Goal: Find specific page/section: Find specific page/section

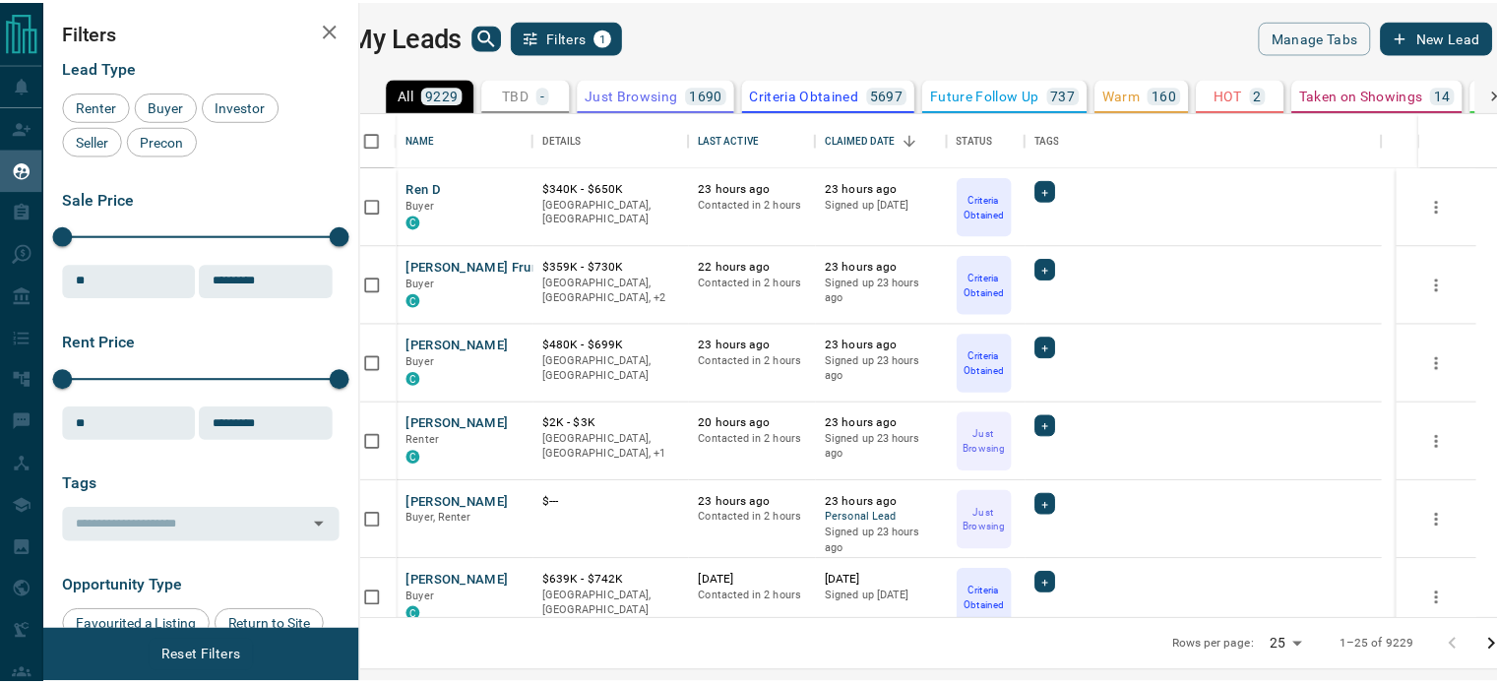
scroll to position [493, 1125]
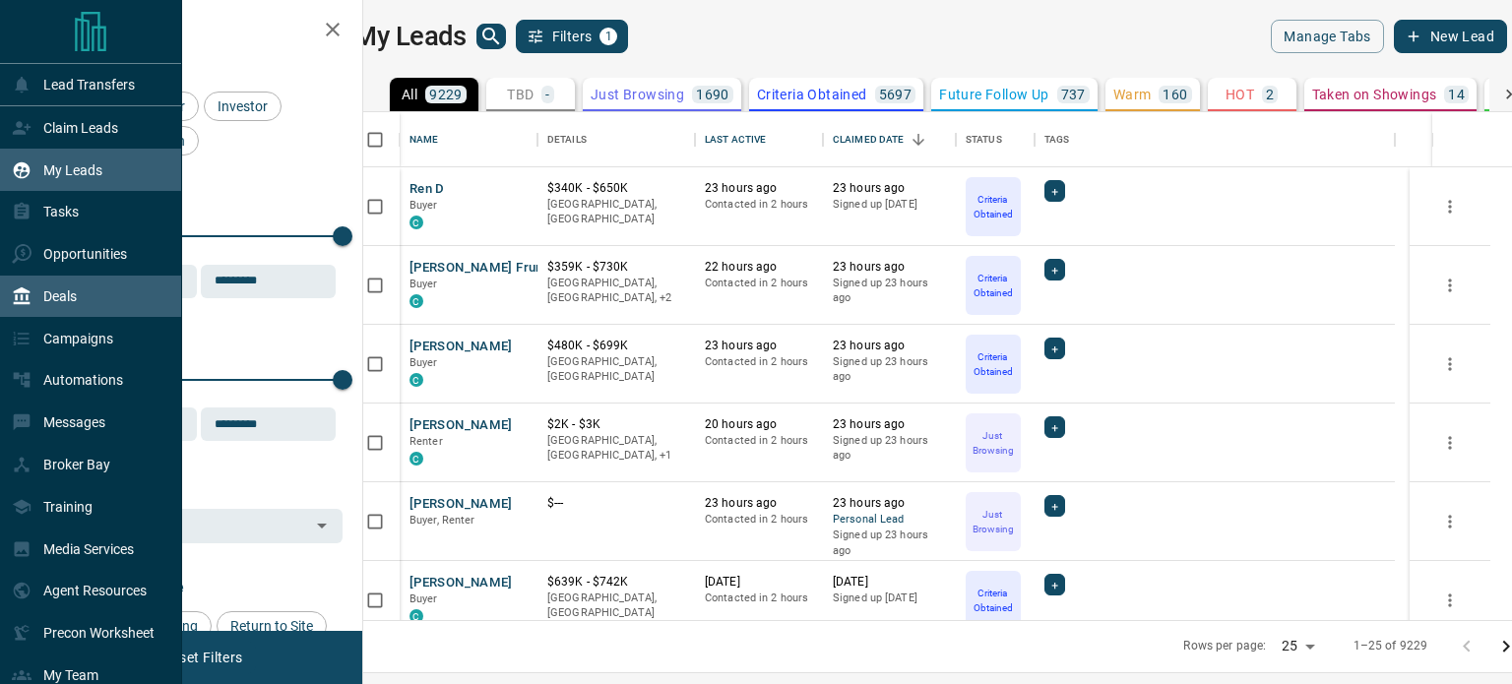
click at [91, 297] on div "Deals" at bounding box center [91, 297] width 182 height 42
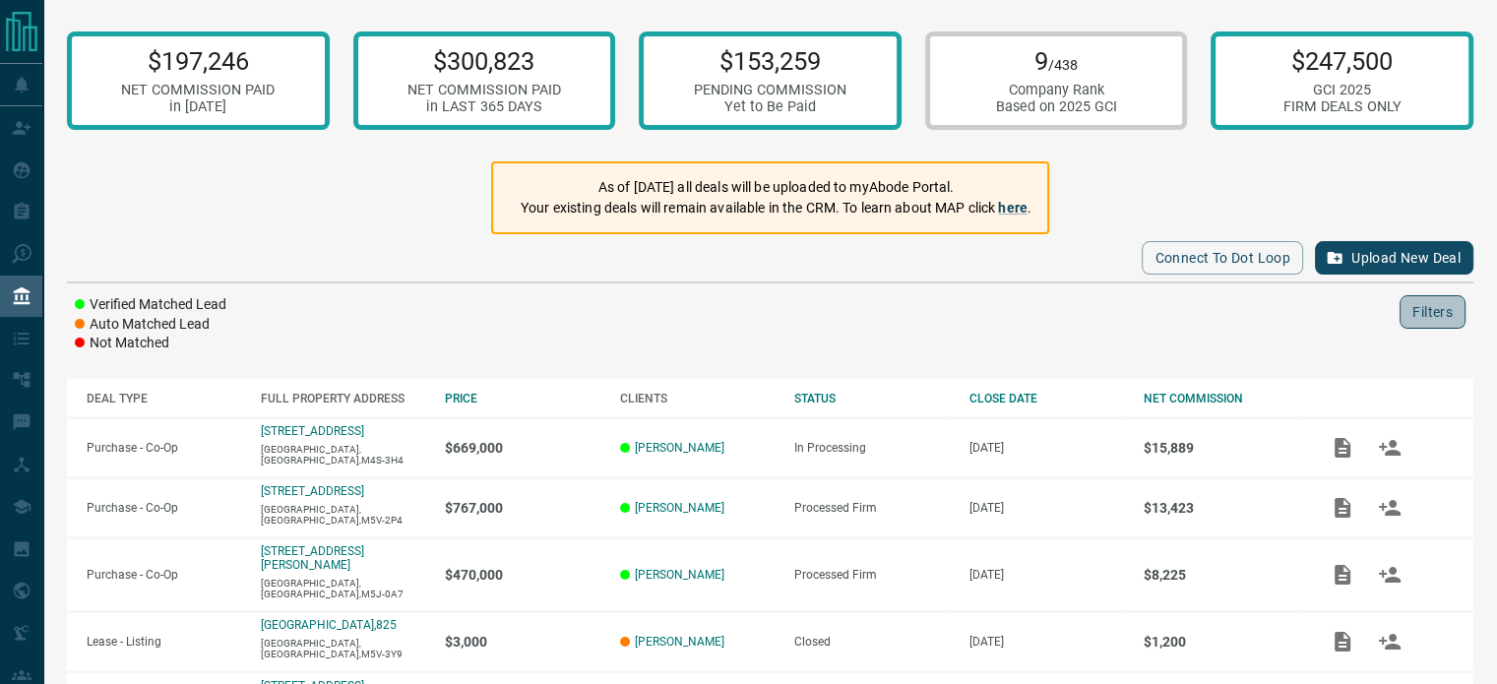
click at [1420, 326] on button "Filters" at bounding box center [1433, 311] width 66 height 33
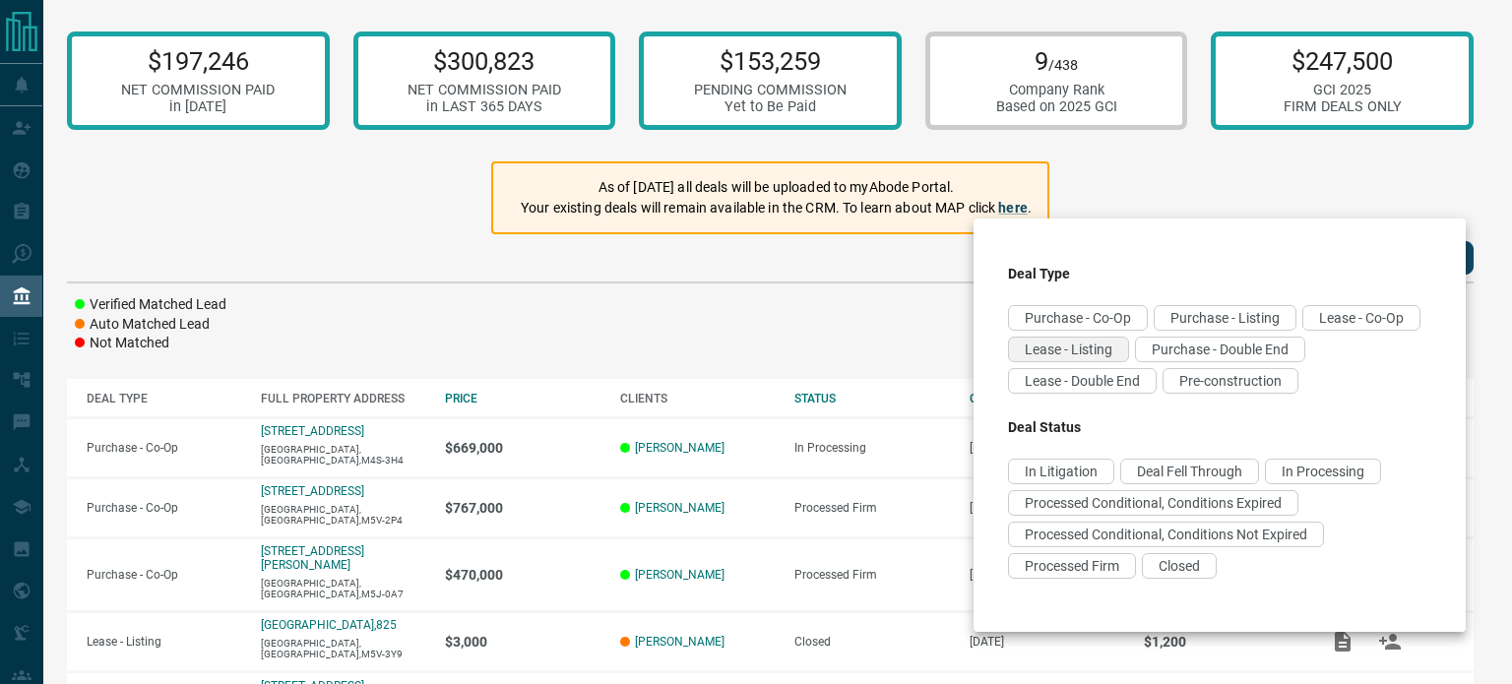
click at [1112, 349] on span "Lease - Listing" at bounding box center [1069, 350] width 88 height 16
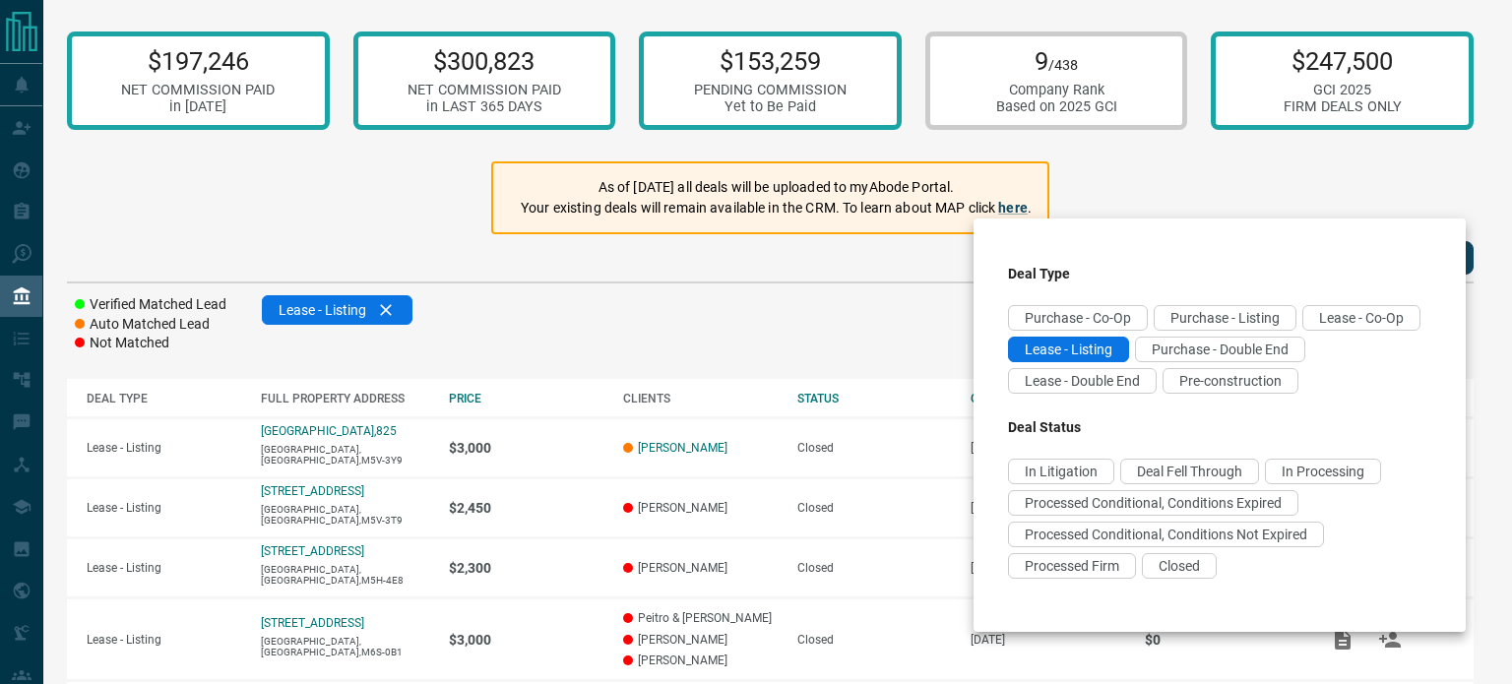
click at [693, 311] on div at bounding box center [756, 342] width 1512 height 684
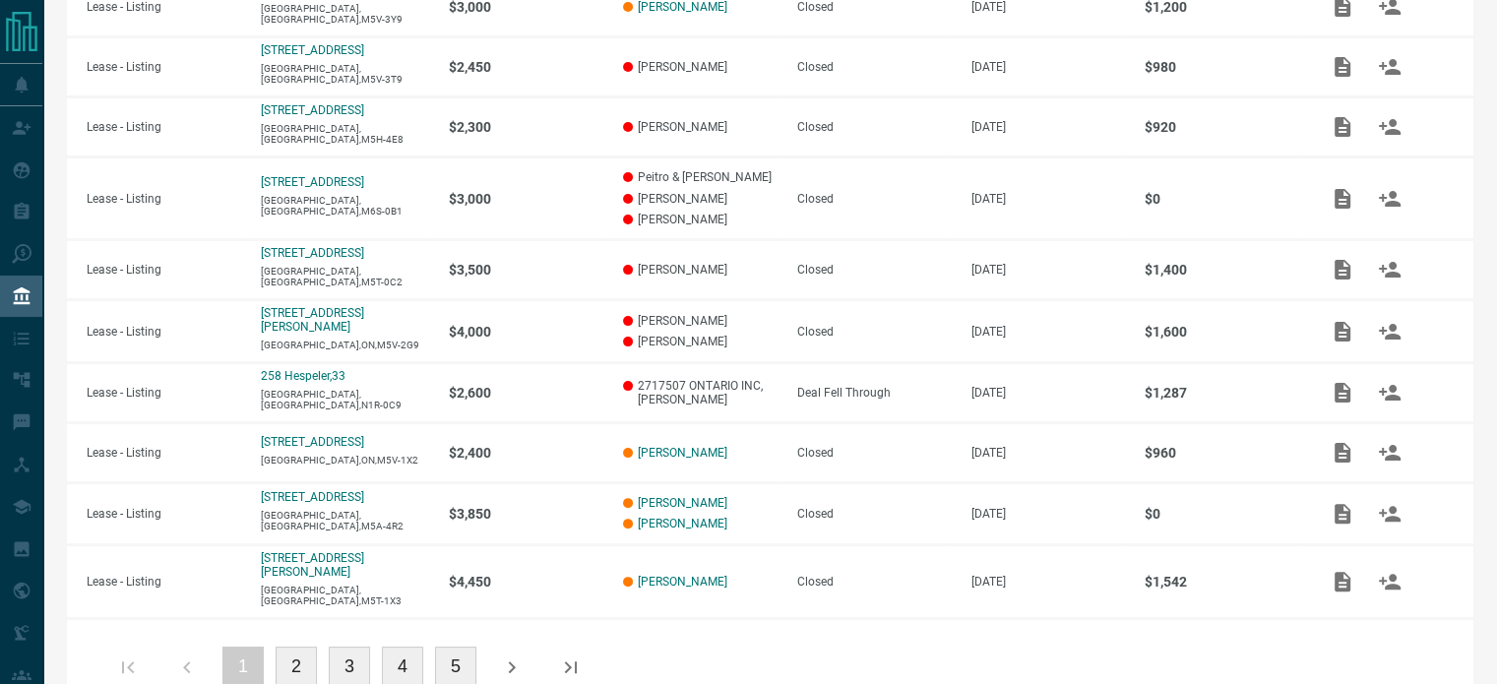
scroll to position [476, 0]
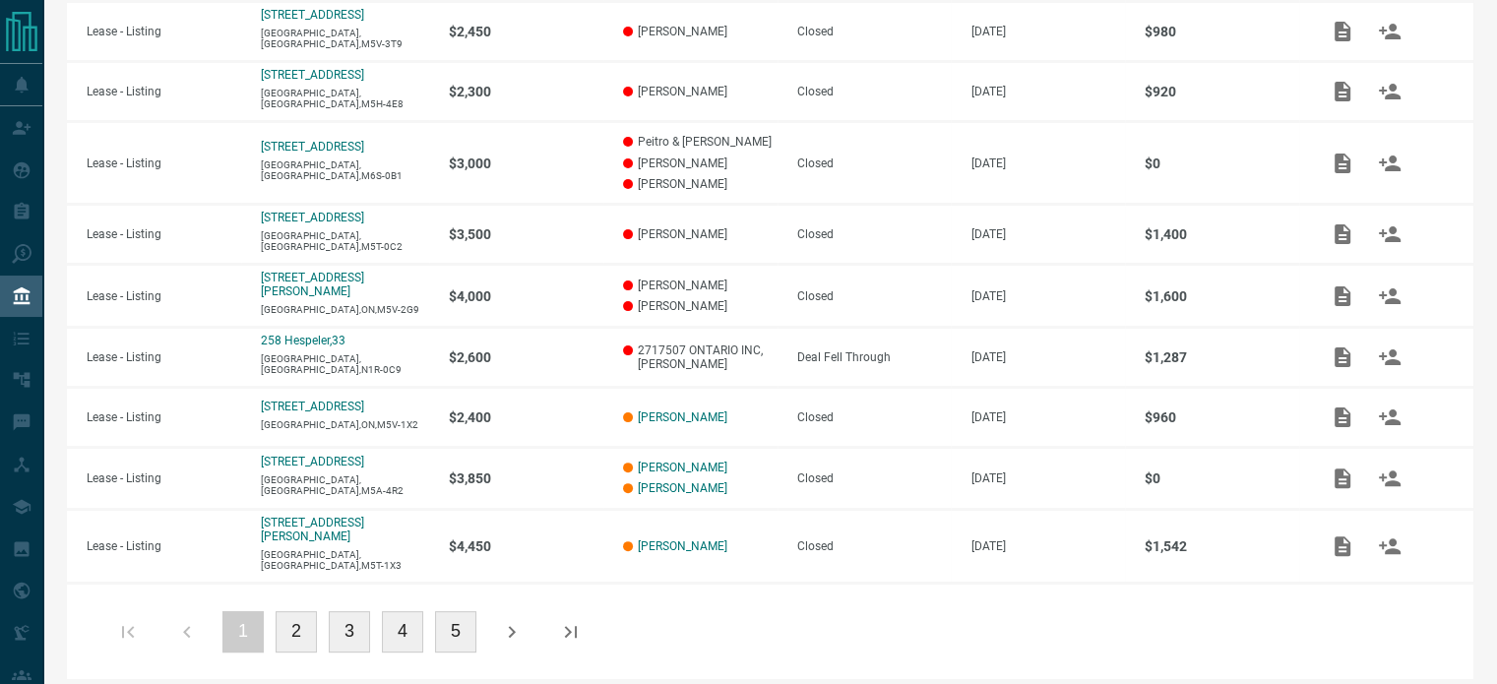
click at [302, 625] on button "2" at bounding box center [296, 631] width 41 height 41
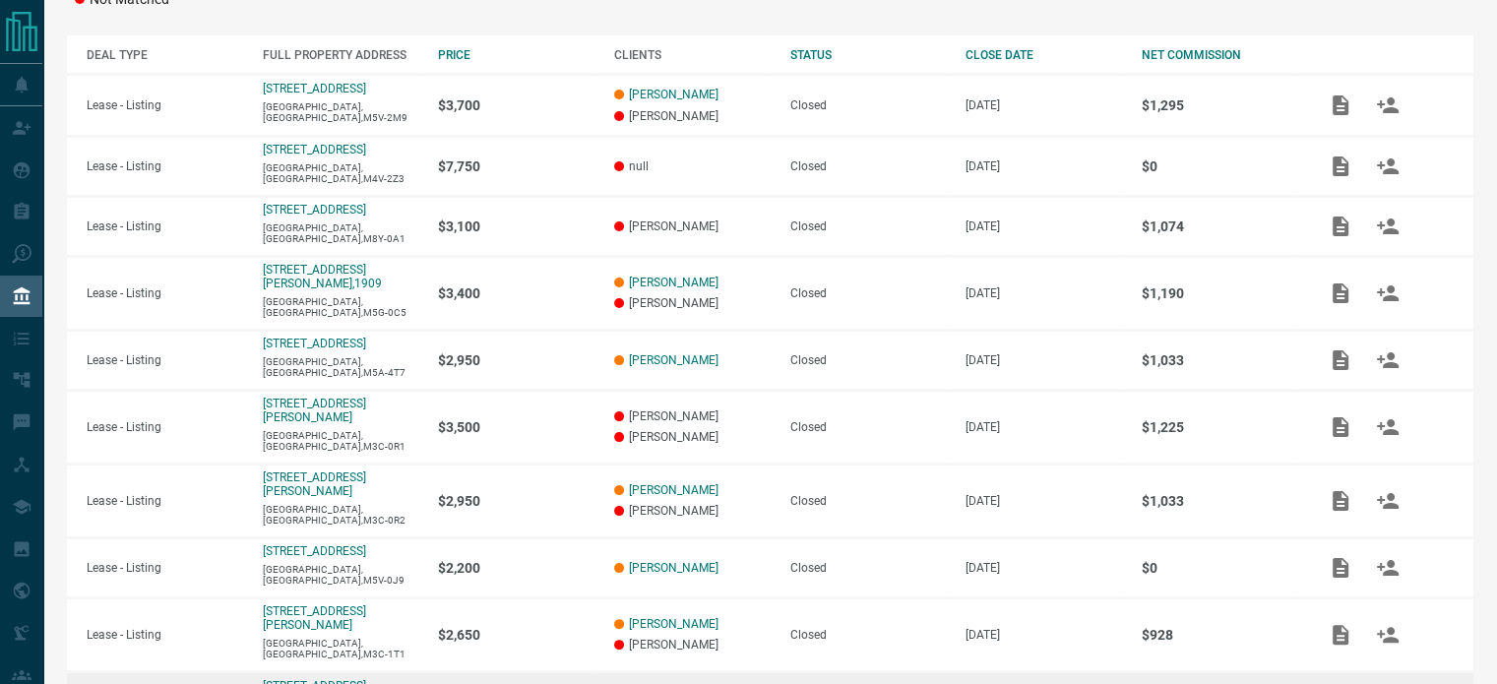
scroll to position [458, 0]
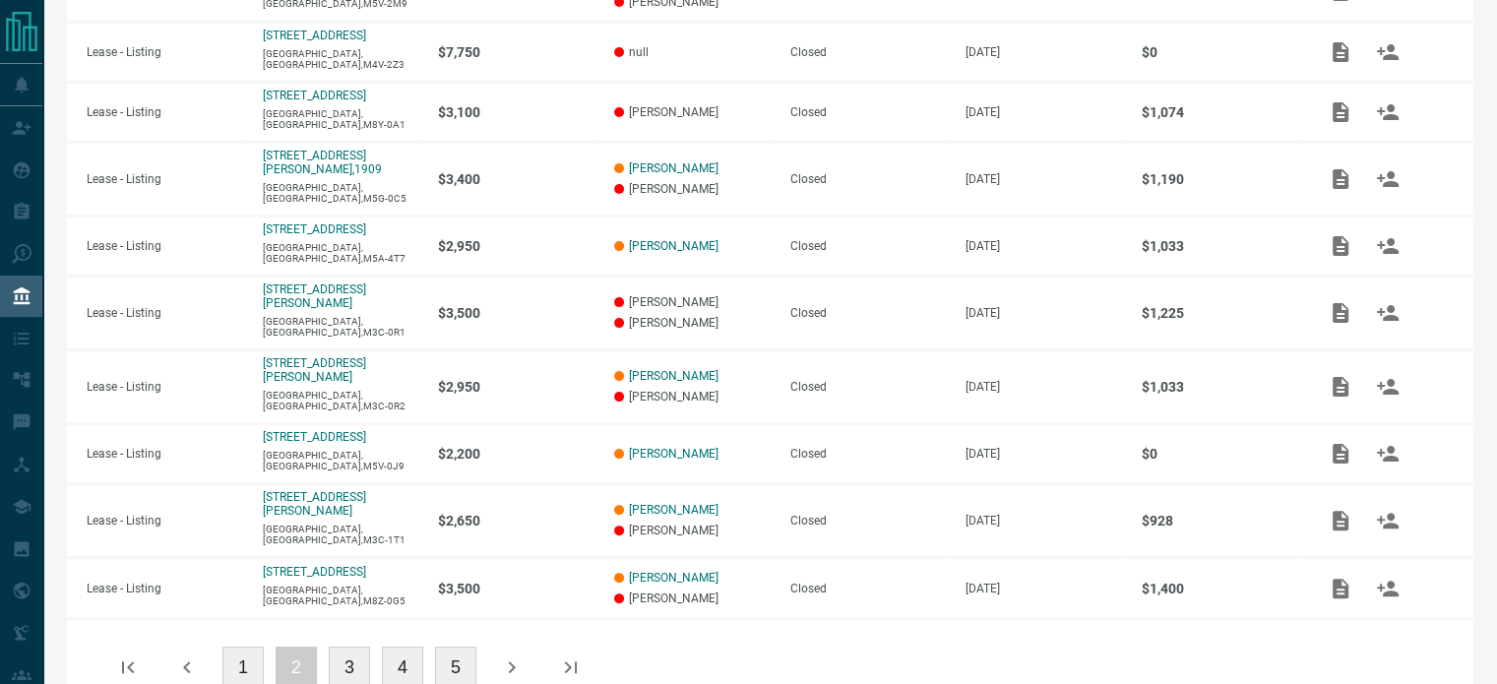
click at [244, 647] on button "1" at bounding box center [242, 667] width 41 height 41
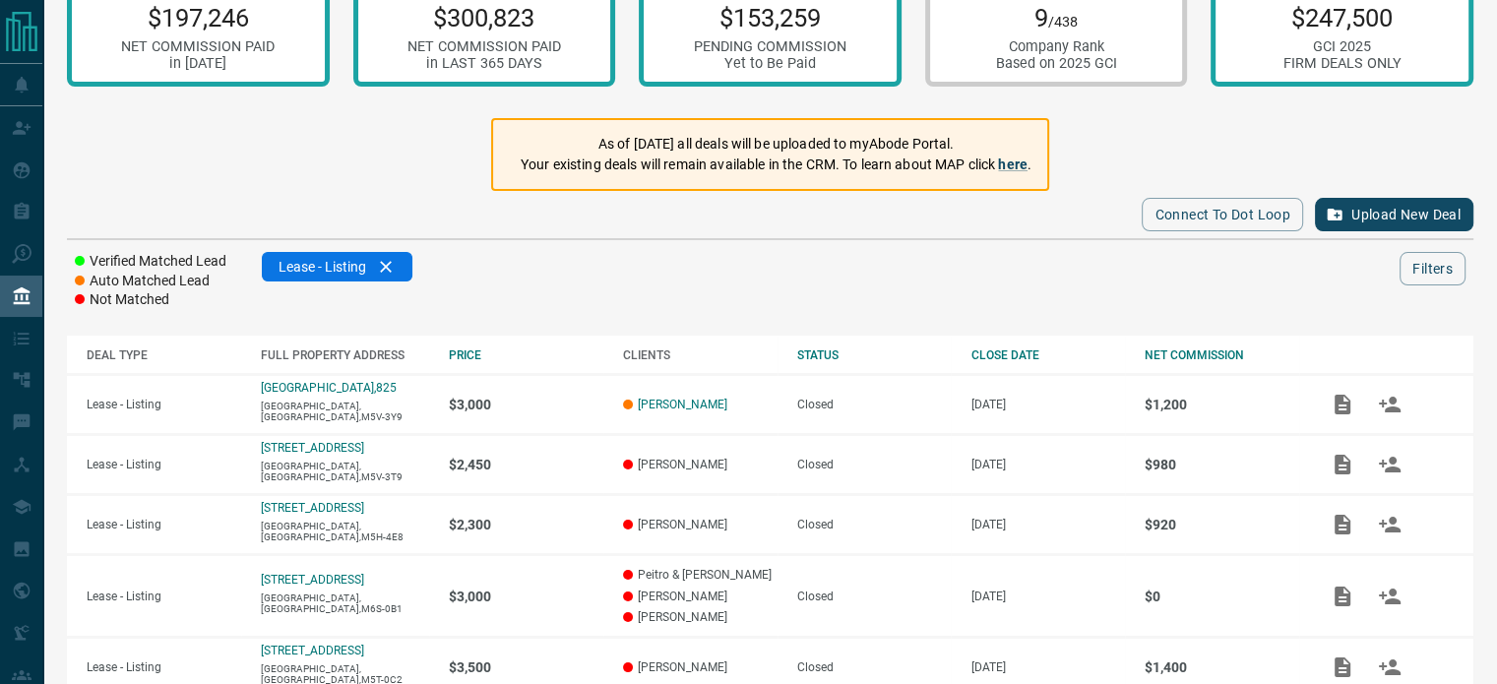
scroll to position [0, 0]
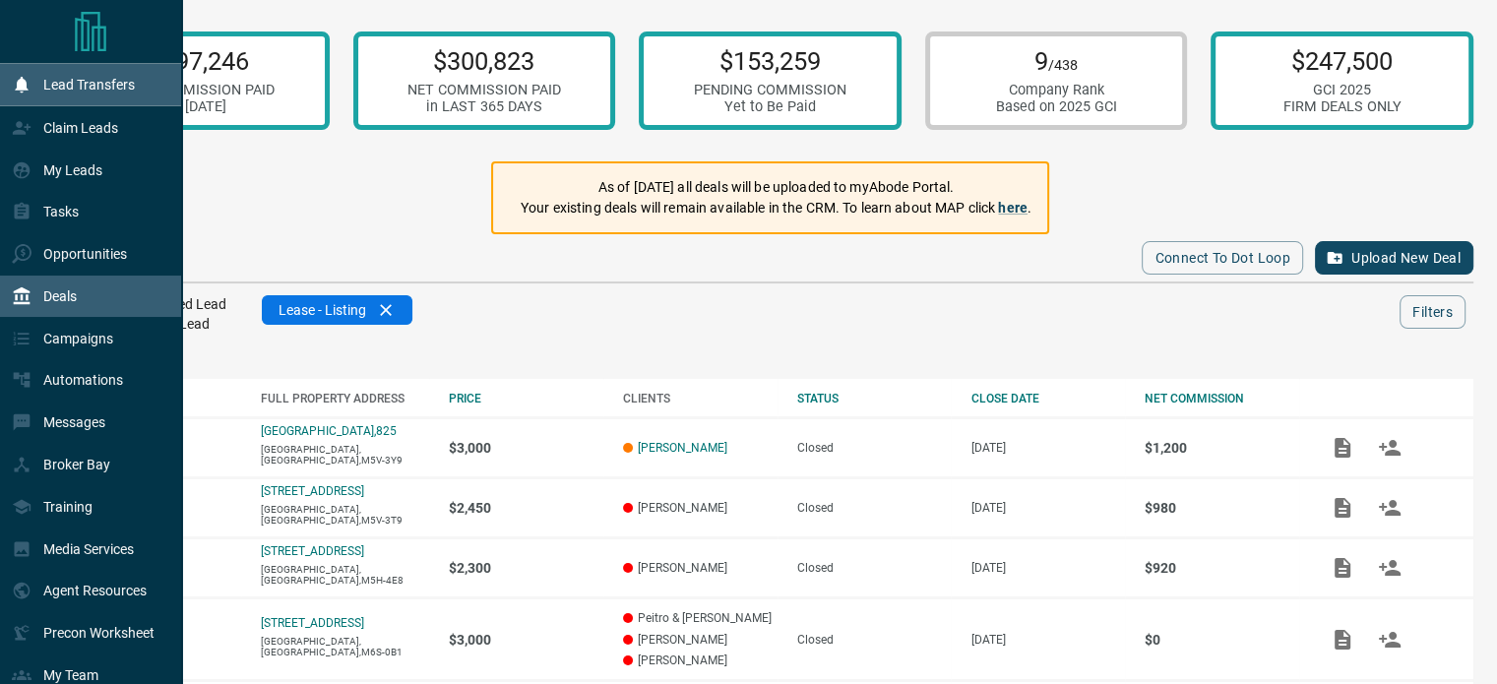
click at [28, 86] on icon at bounding box center [22, 85] width 20 height 20
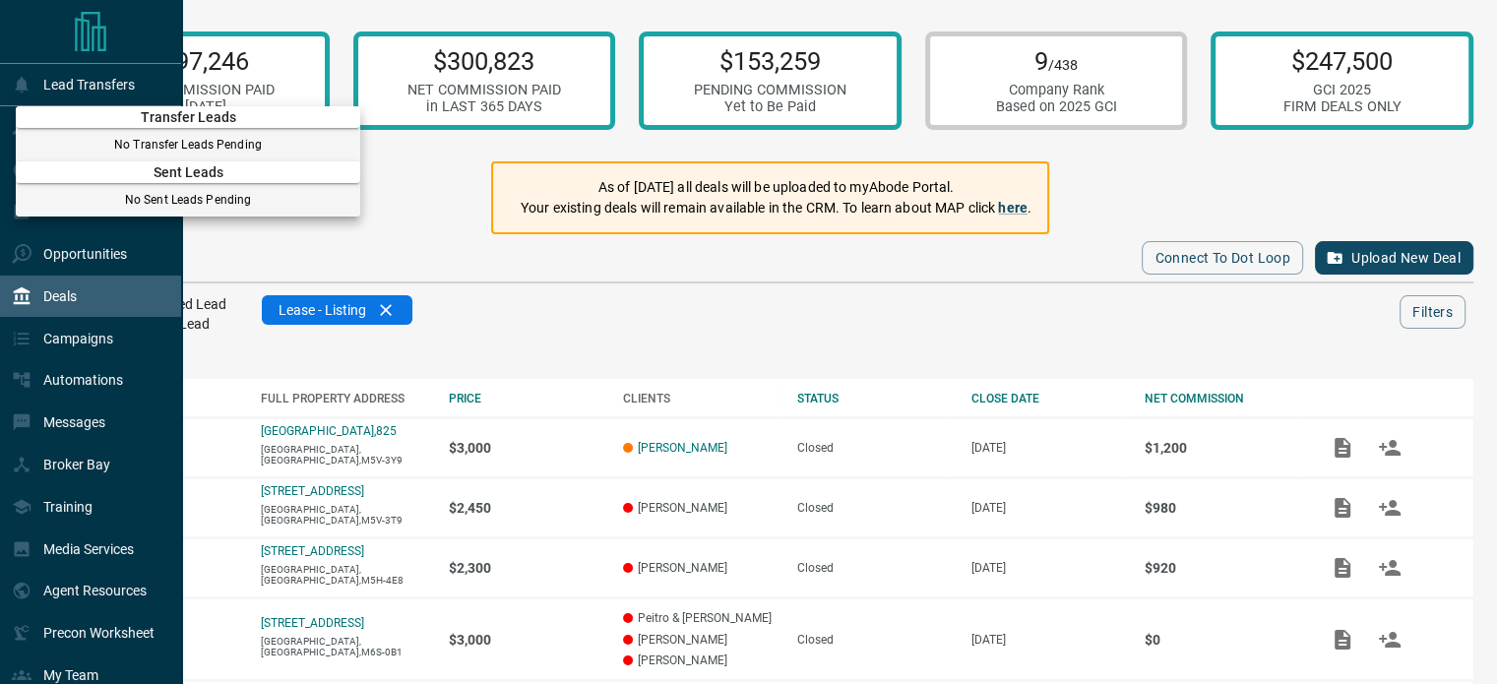
click at [87, 302] on div at bounding box center [748, 342] width 1497 height 684
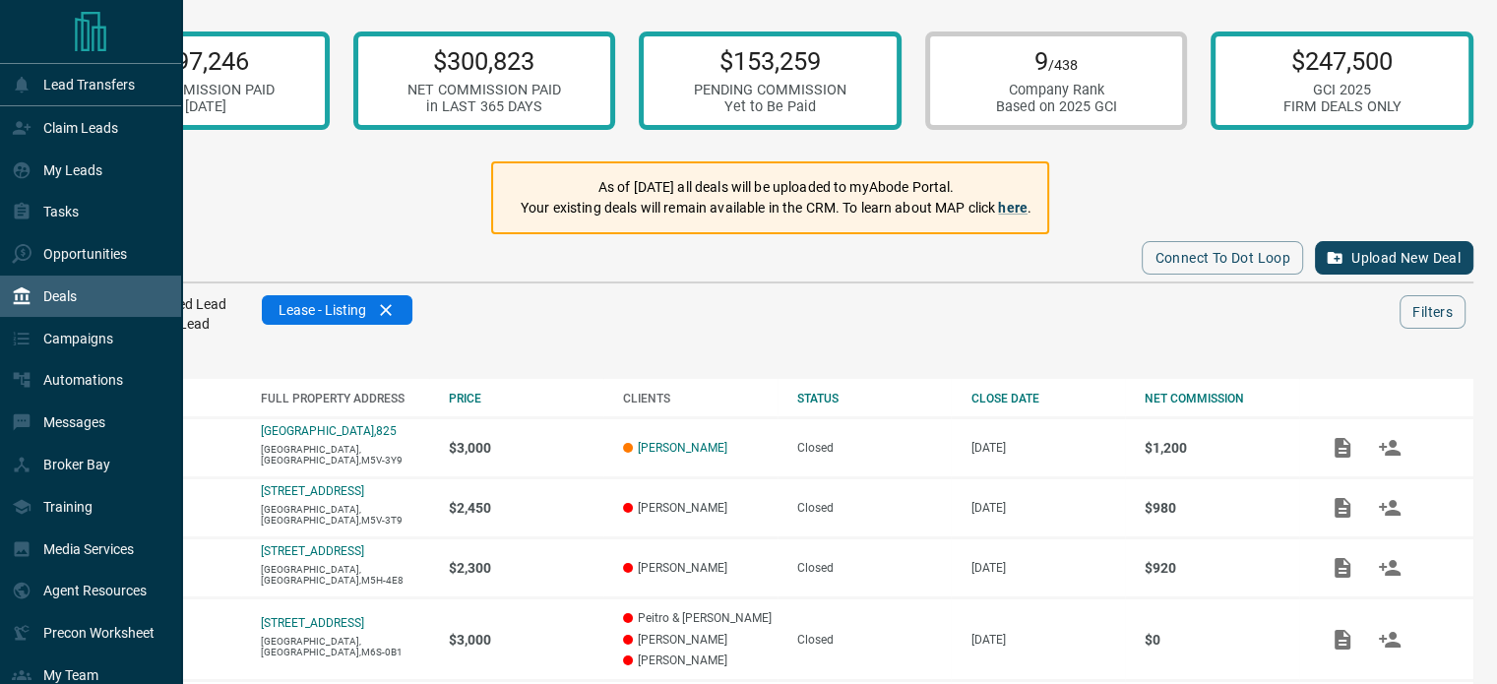
click at [58, 311] on div "Deals" at bounding box center [44, 297] width 65 height 32
